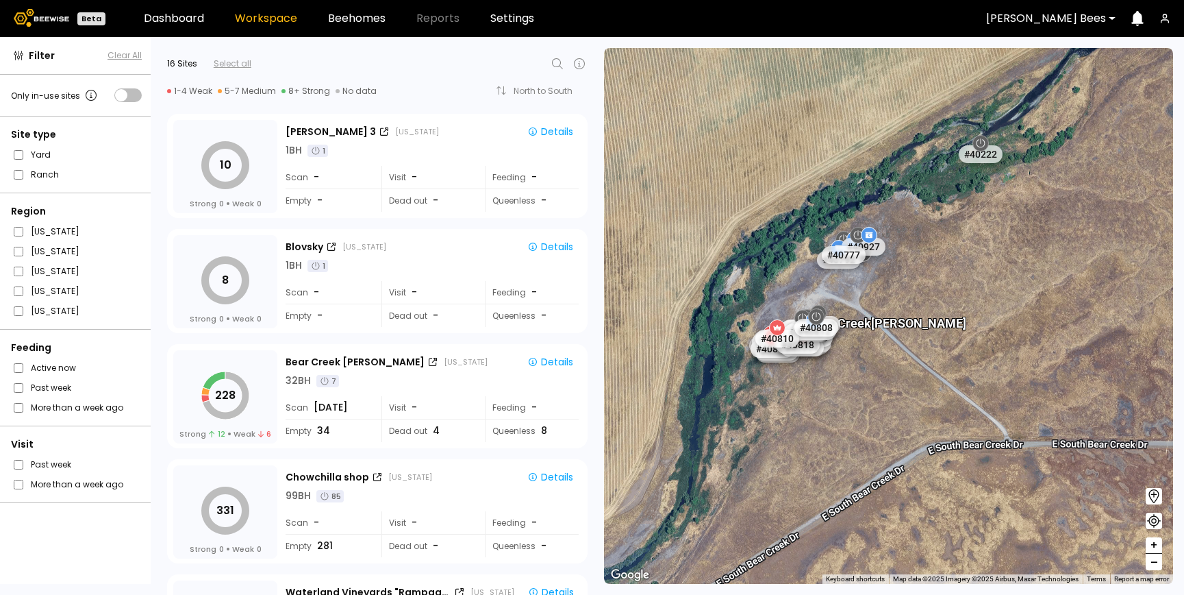
click at [553, 61] on icon at bounding box center [557, 63] width 16 height 16
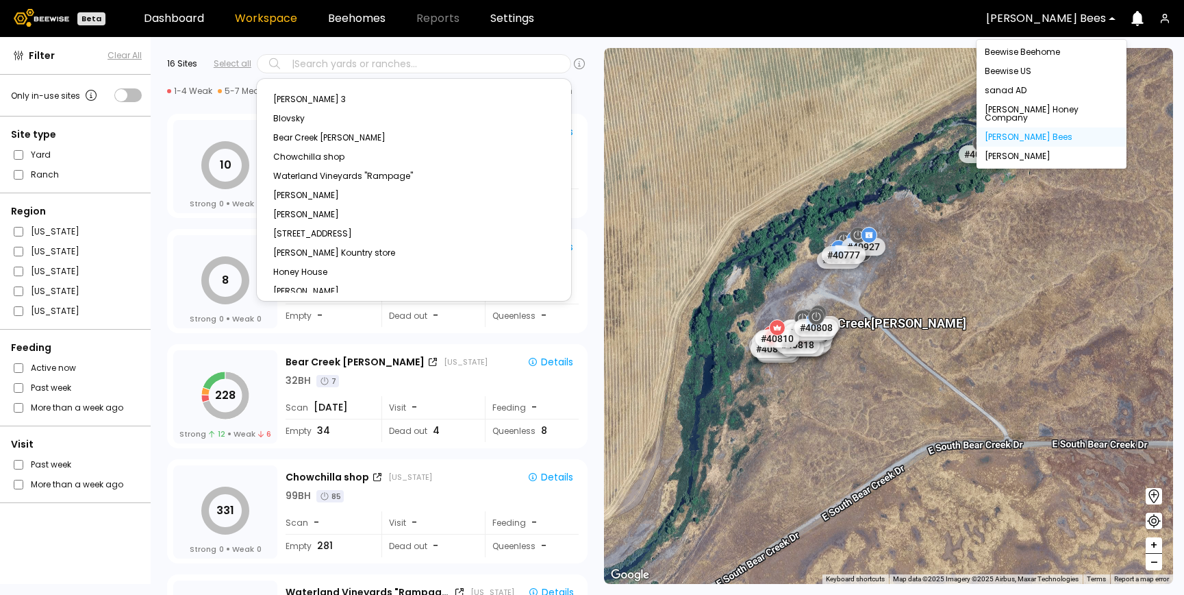
click at [1075, 15] on div at bounding box center [1046, 18] width 120 height 12
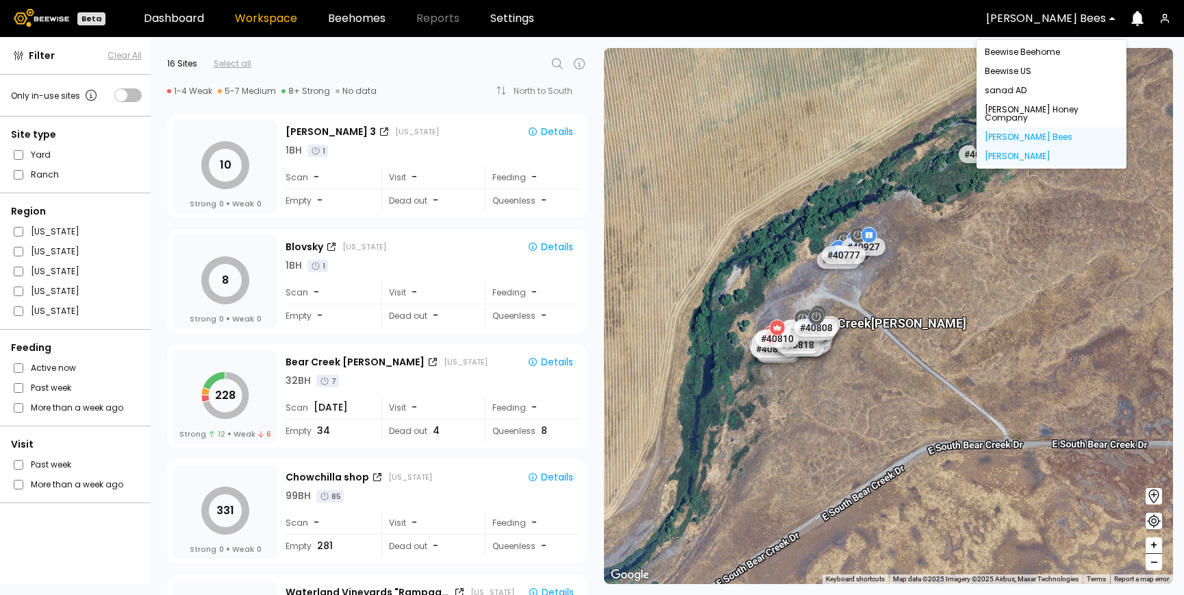
click at [1016, 152] on div "[PERSON_NAME]" at bounding box center [1052, 156] width 134 height 8
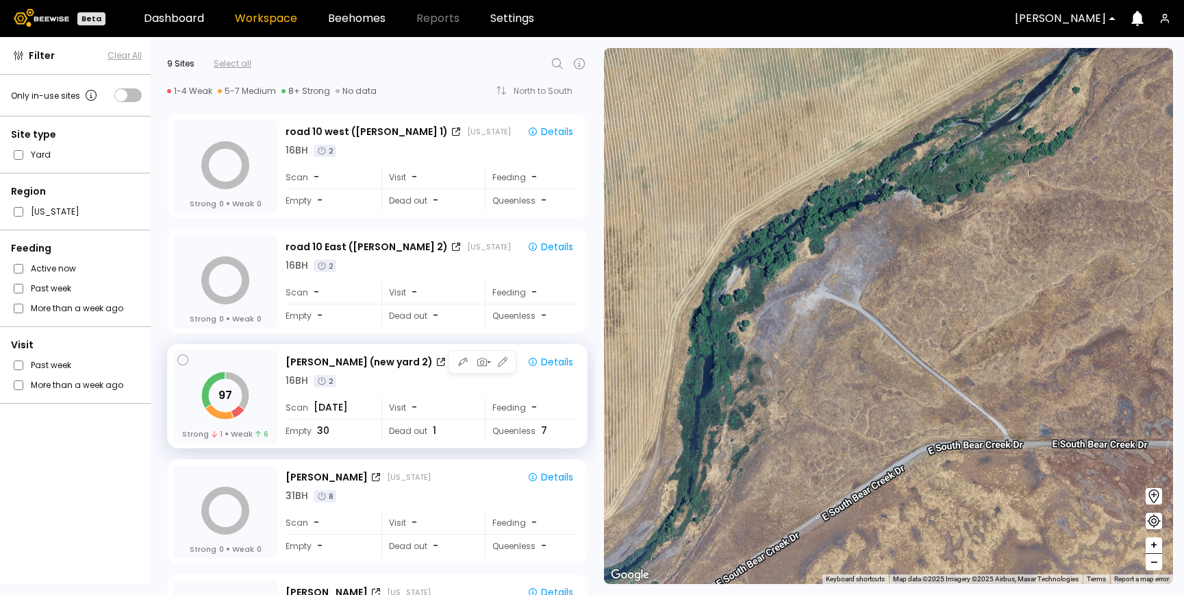
click at [371, 391] on div "[PERSON_NAME] (new yard 2) [US_STATE] Details 16 BH 2 Scan [DATE] Visit - Feedi…" at bounding box center [434, 397] width 296 height 95
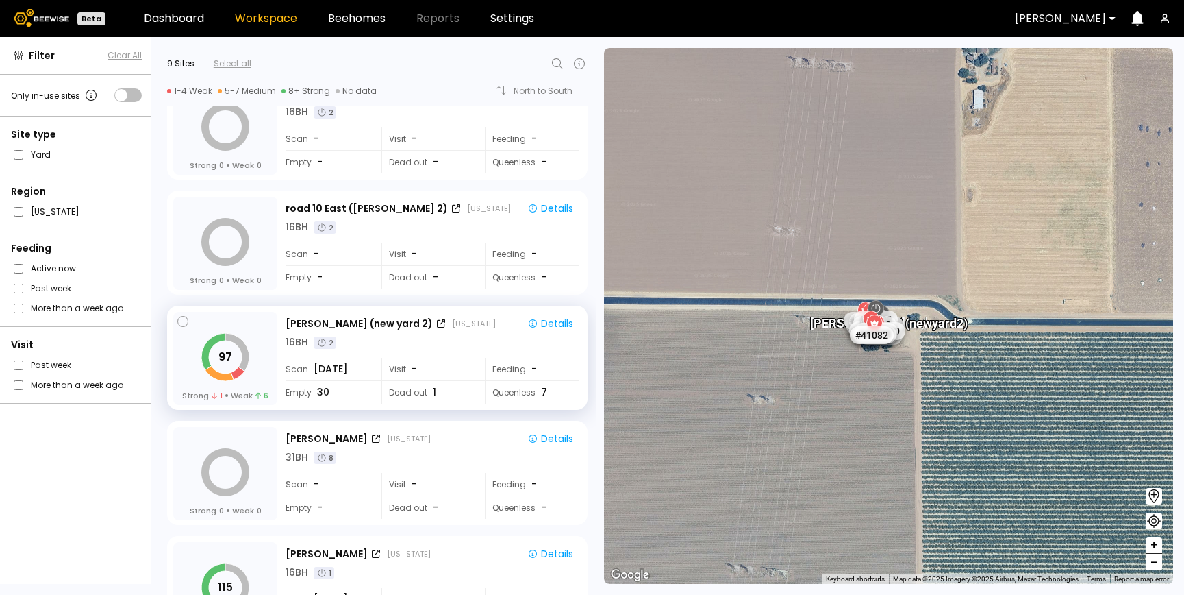
scroll to position [25, 0]
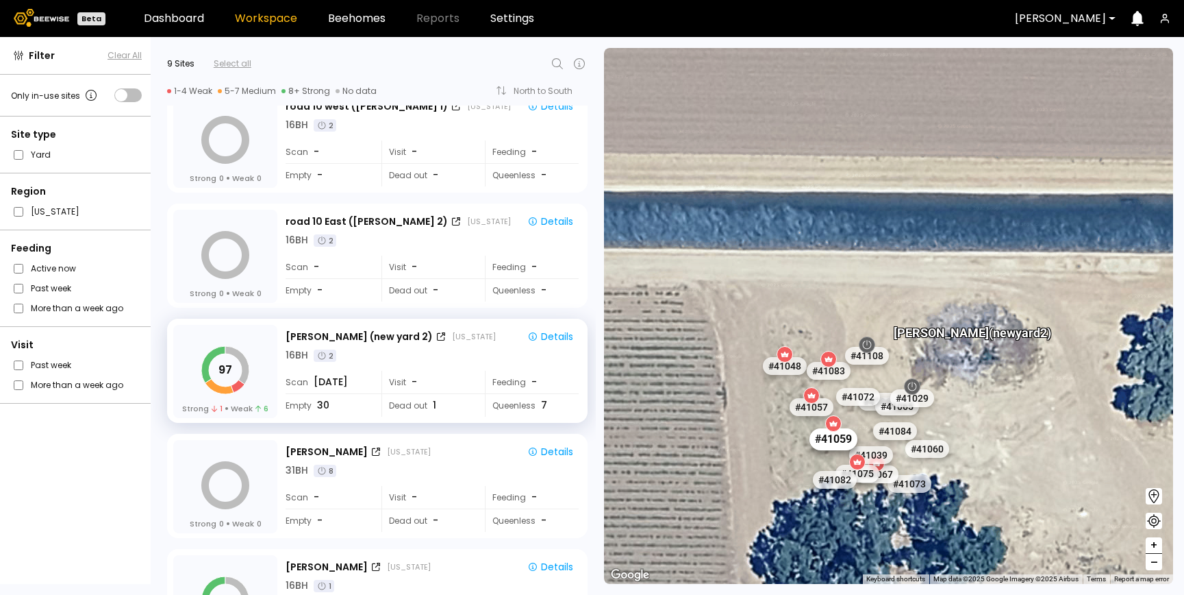
click at [830, 438] on div "# 41059" at bounding box center [833, 439] width 48 height 22
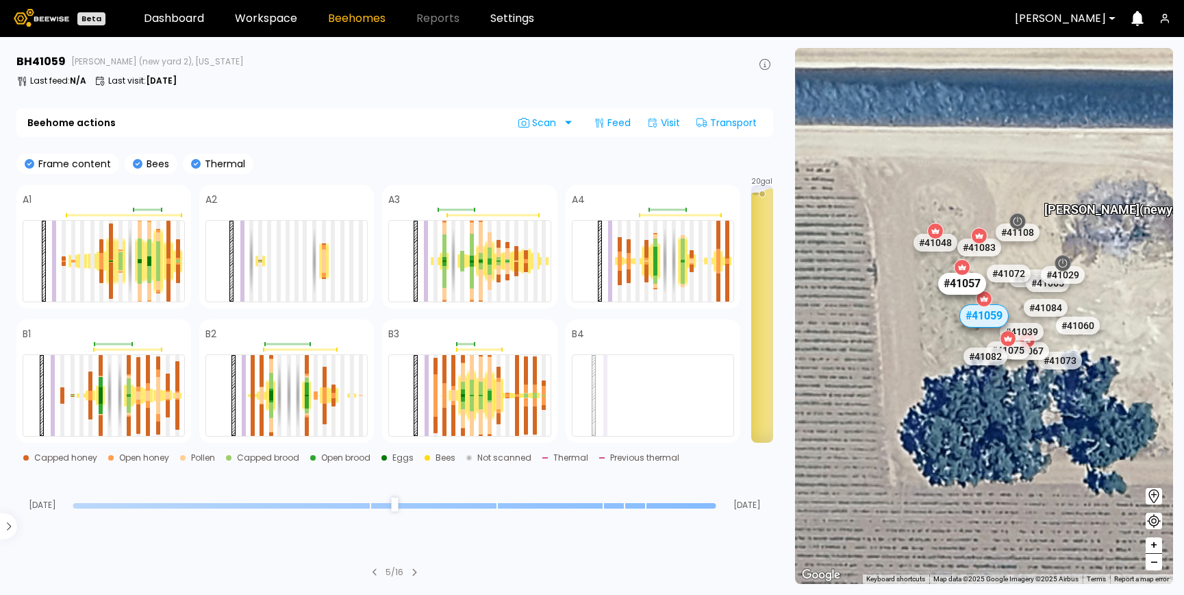
click at [957, 285] on div "# 41057" at bounding box center [962, 284] width 48 height 22
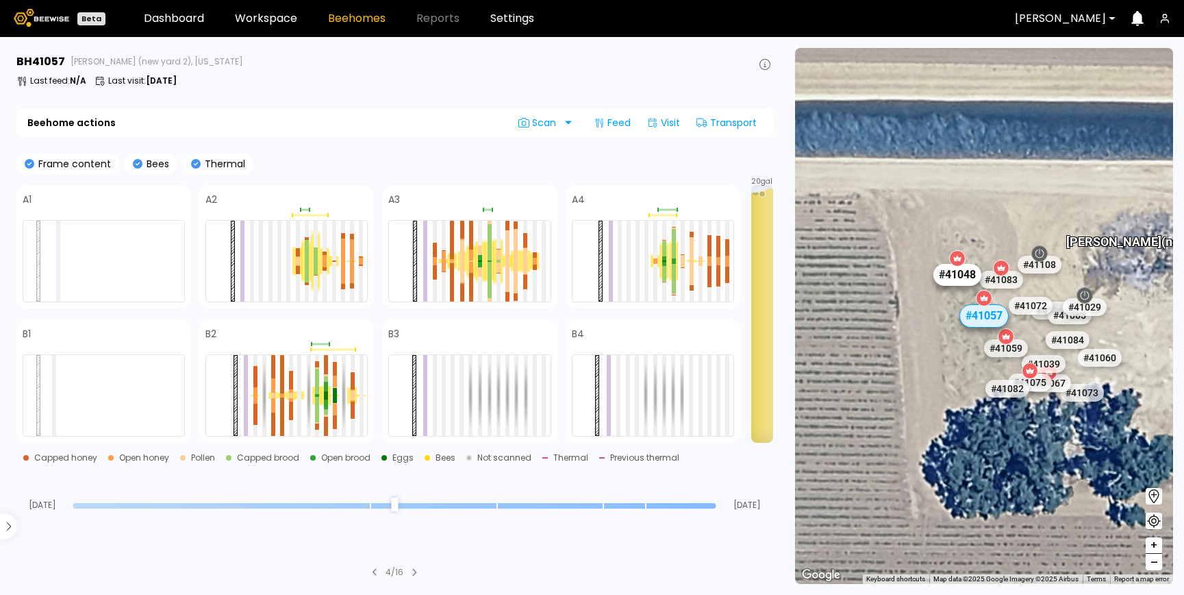
click at [958, 277] on div "# 41048" at bounding box center [958, 275] width 48 height 22
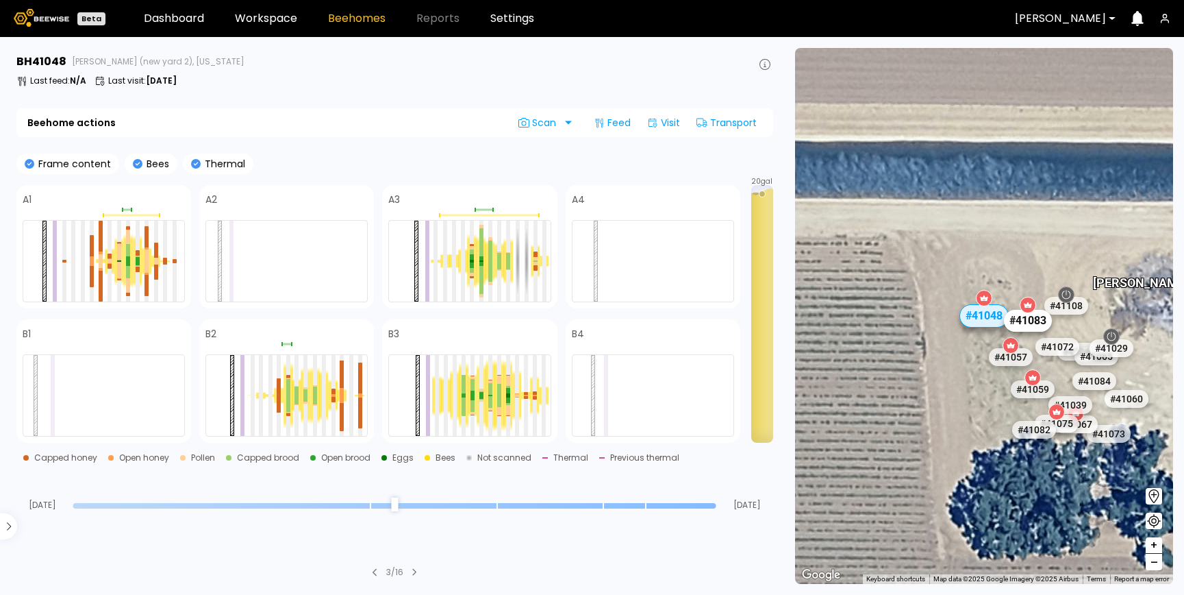
click at [1027, 321] on div "# 41083" at bounding box center [1027, 321] width 48 height 22
